Goal: Information Seeking & Learning: Find specific fact

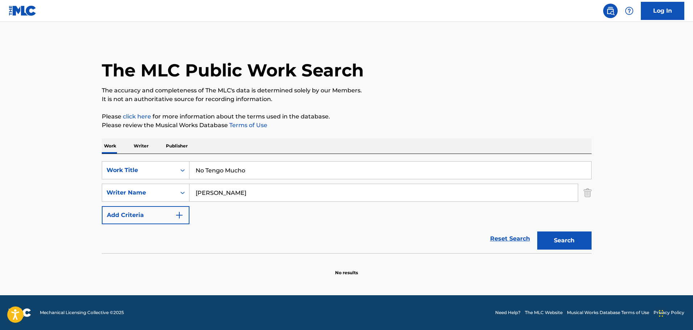
click at [548, 240] on button "Search" at bounding box center [565, 241] width 54 height 18
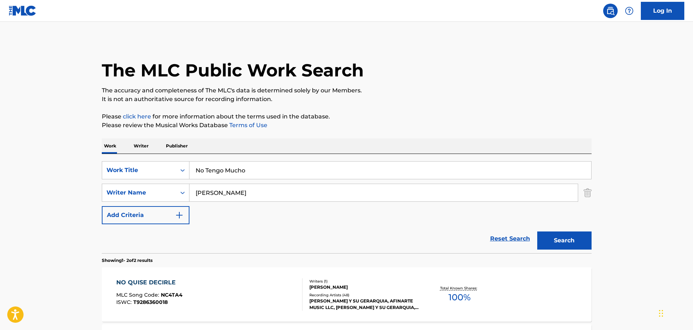
scroll to position [109, 0]
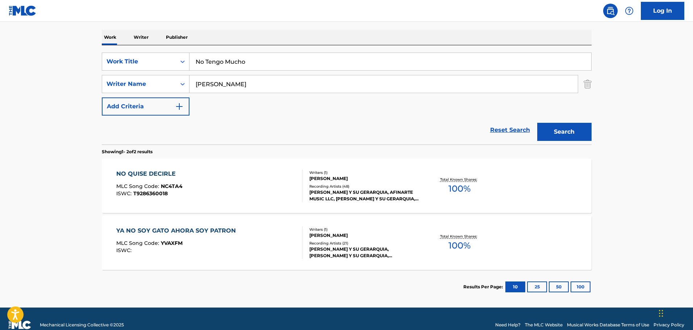
click at [240, 195] on div "NO QUISE DECIRLE MLC Song Code : NC4TA4 ISWC : T9286360018" at bounding box center [209, 186] width 186 height 33
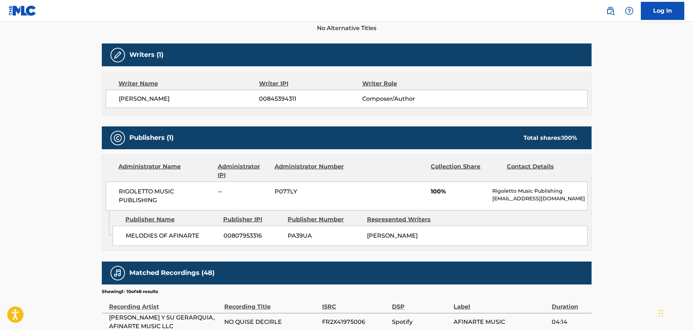
scroll to position [217, 0]
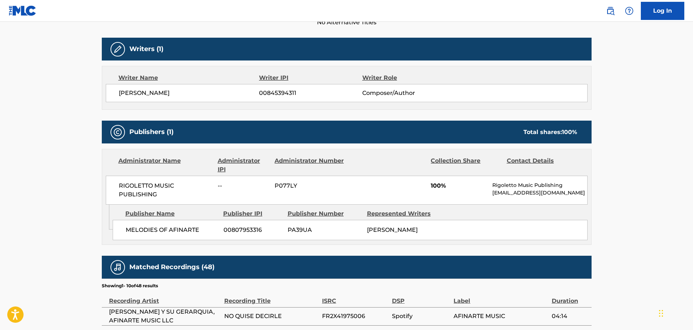
scroll to position [121, 0]
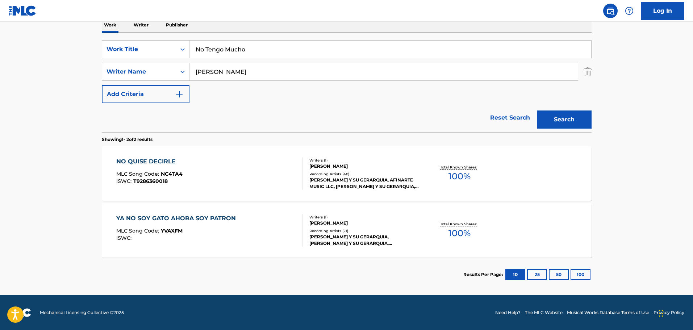
click at [161, 232] on span "YVAXFM" at bounding box center [172, 231] width 22 height 7
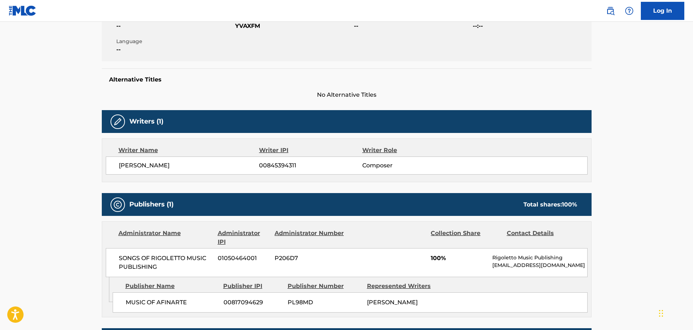
scroll to position [181, 0]
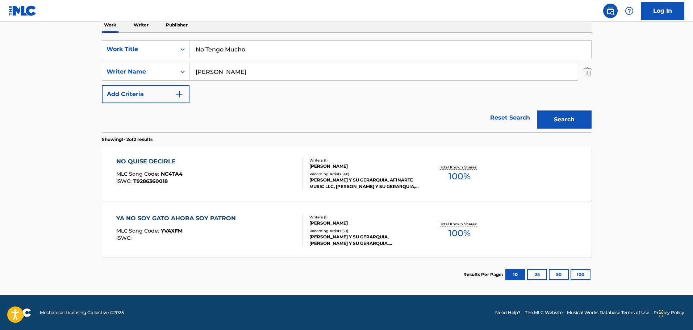
scroll to position [121, 0]
click at [165, 212] on div "YA NO SOY GATO AHORA SOY PATRON MLC Song Code : YVAXFM ISWC : Writers ( 1 ) [PE…" at bounding box center [347, 230] width 490 height 54
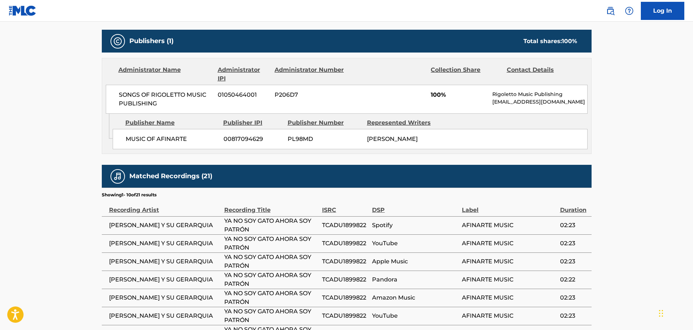
scroll to position [231, 0]
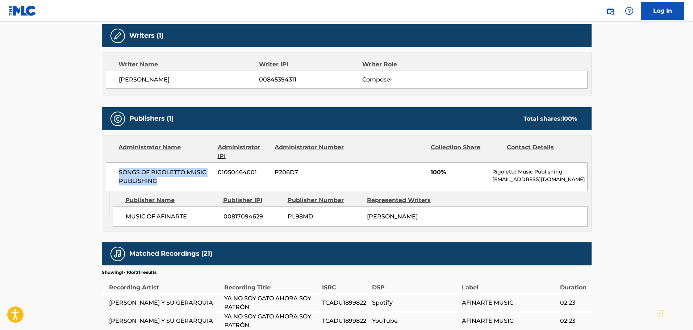
drag, startPoint x: 183, startPoint y: 181, endPoint x: 108, endPoint y: 168, distance: 76.1
click at [108, 168] on div "SONGS OF RIGOLETTO MUSIC PUBLISHING 01050464001 P206D7 100% Rigoletto Music Pub…" at bounding box center [347, 176] width 482 height 29
copy span "SONGS OF RIGOLETTO MUSIC PUBLISHING"
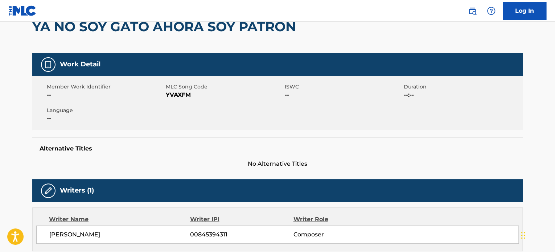
scroll to position [0, 0]
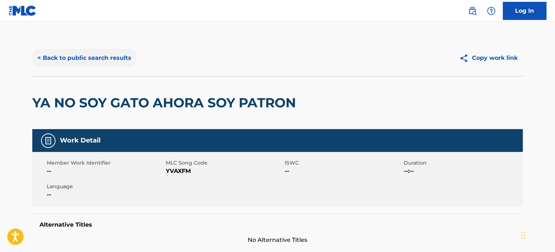
click at [97, 56] on button "< Back to public search results" at bounding box center [84, 58] width 104 height 18
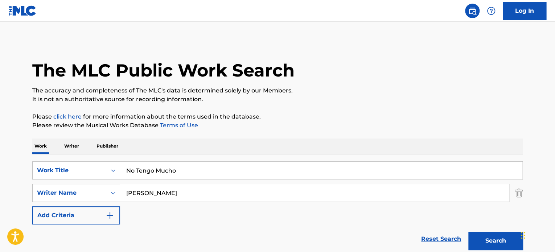
scroll to position [121, 0]
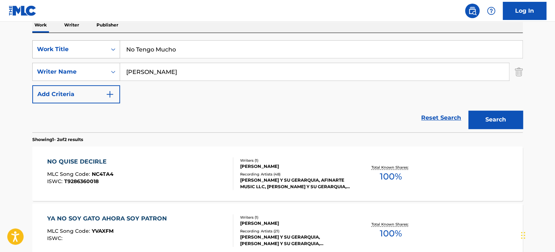
drag, startPoint x: 183, startPoint y: 49, endPoint x: 113, endPoint y: 52, distance: 69.7
click at [113, 52] on div "SearchWithCriteria346247f6-3a3c-45b0-9f61-0598df1c0f9b Work Title No Tengo Mucho" at bounding box center [277, 49] width 490 height 18
type input "habla toro"
drag, startPoint x: 190, startPoint y: 71, endPoint x: 74, endPoint y: 79, distance: 115.9
click at [74, 79] on div "SearchWithCriteria9cd8d674-6e26-475a-b8a2-885701c4ca95 Writer Name [PERSON_NAME]" at bounding box center [277, 72] width 490 height 18
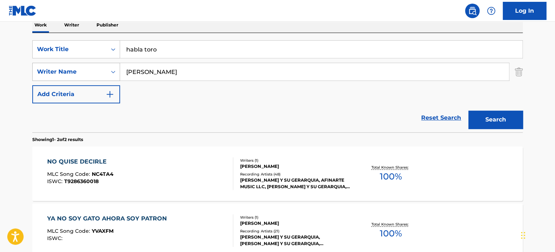
type input "[PERSON_NAME]"
click at [468, 111] on button "Search" at bounding box center [495, 120] width 54 height 18
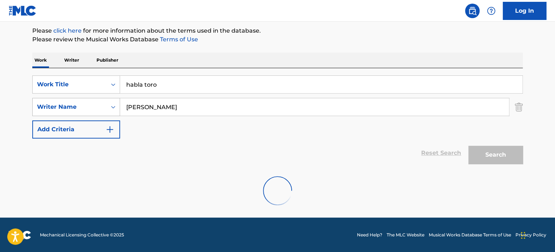
scroll to position [62, 0]
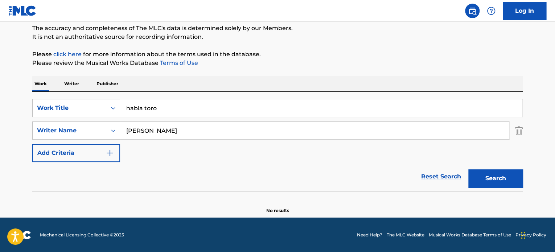
click at [523, 133] on div "The MLC Public Work Search The accuracy and completeness of The MLC's data is d…" at bounding box center [277, 96] width 507 height 236
click at [514, 131] on img "Search Form" at bounding box center [518, 130] width 8 height 18
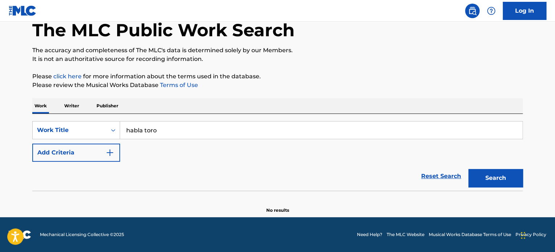
scroll to position [40, 0]
click at [494, 190] on div "Search" at bounding box center [493, 176] width 58 height 29
click at [494, 185] on button "Search" at bounding box center [495, 178] width 54 height 18
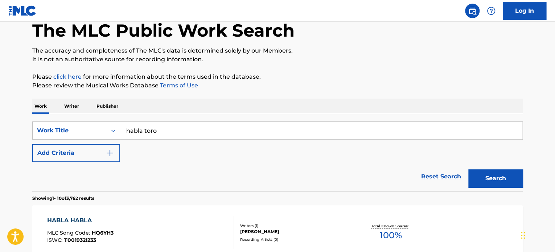
click at [144, 127] on input "habla toro" at bounding box center [321, 130] width 402 height 17
